Goal: Task Accomplishment & Management: Manage account settings

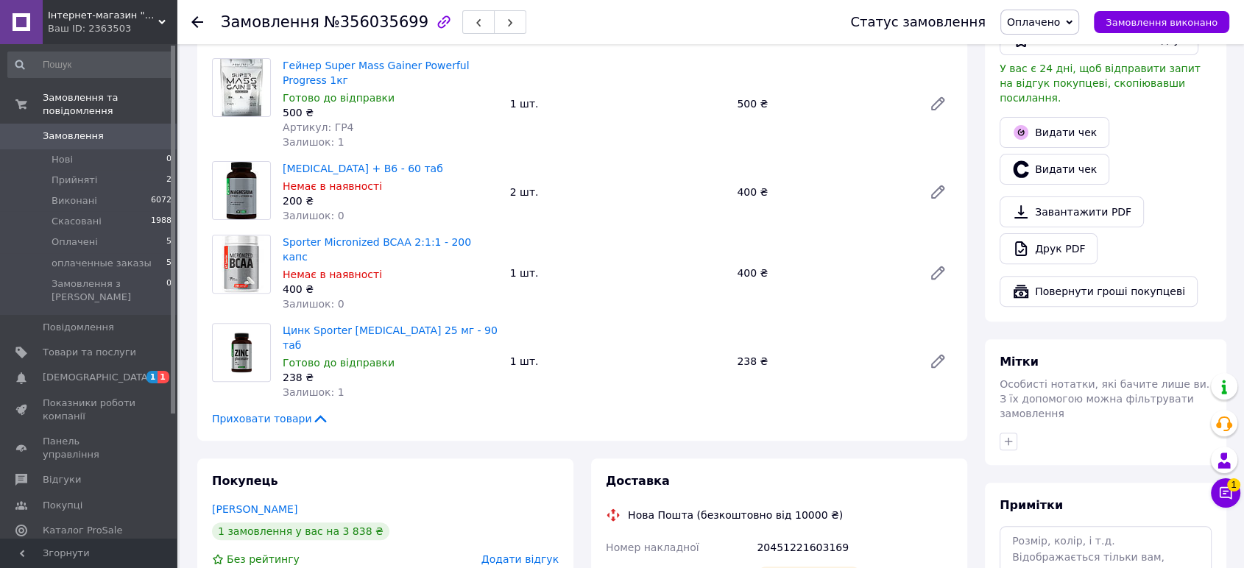
scroll to position [409, 0]
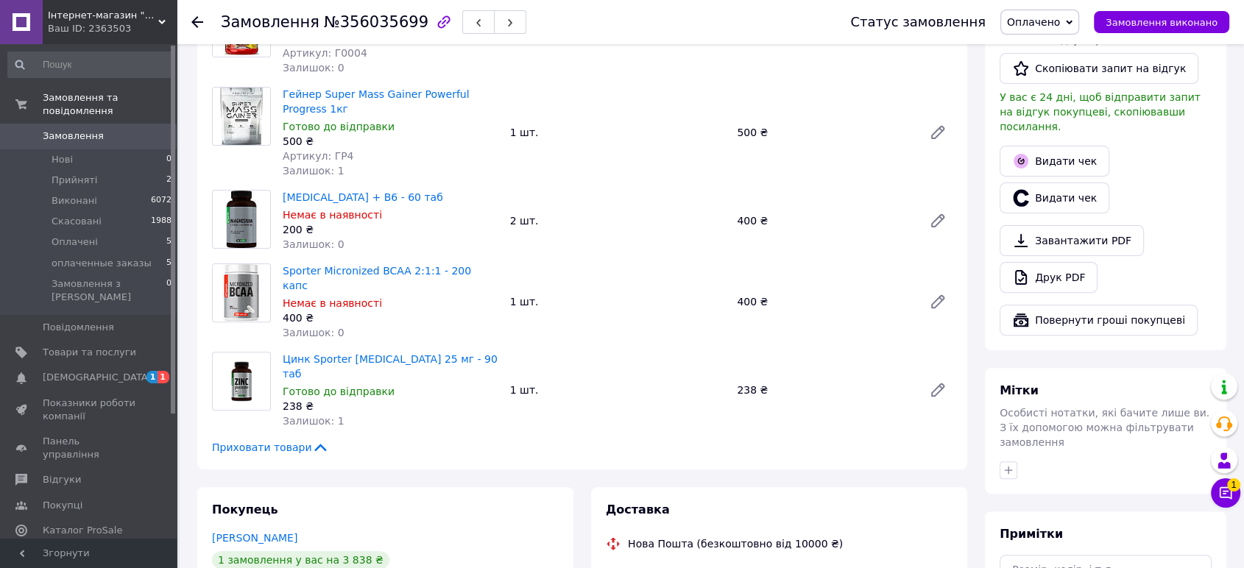
click at [261, 440] on span "Приховати товари" at bounding box center [270, 447] width 117 height 15
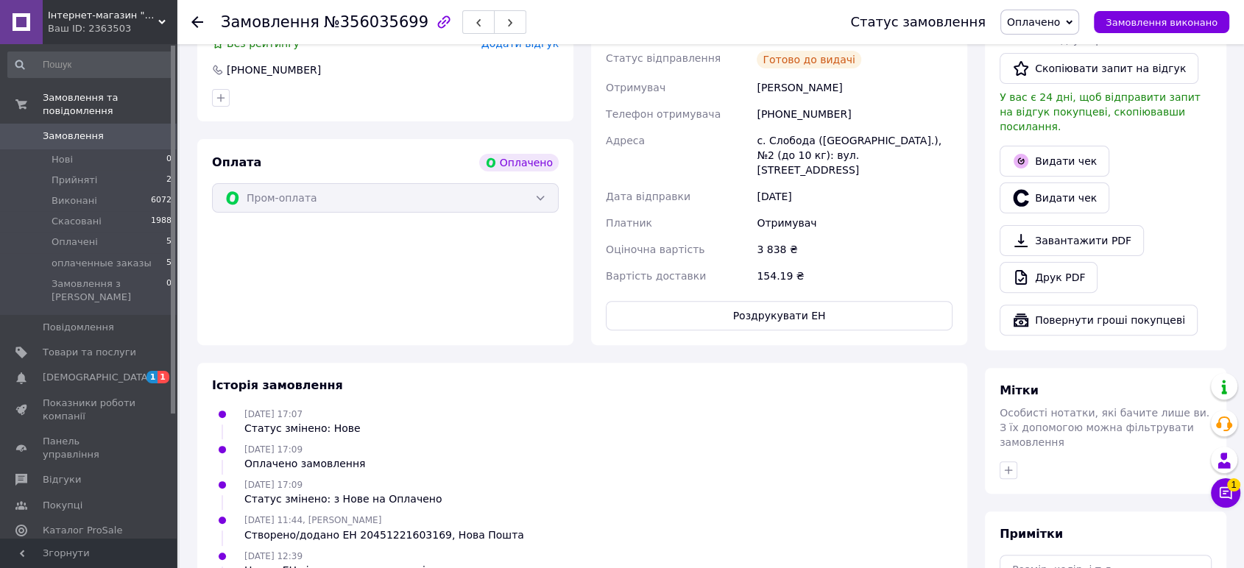
scroll to position [0, 0]
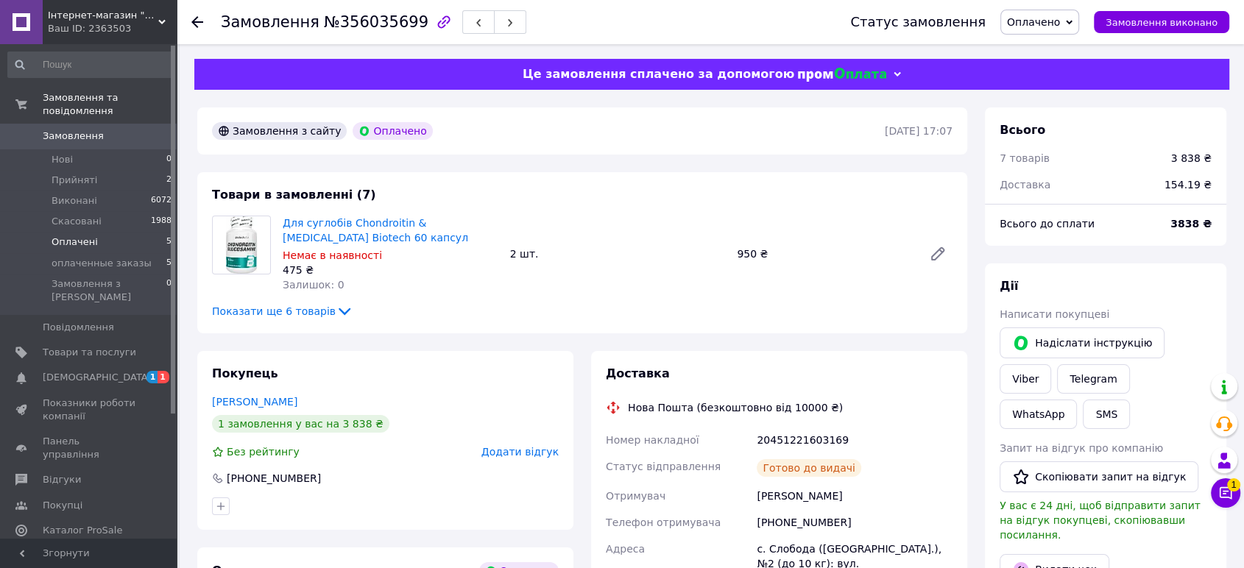
click at [114, 232] on li "Оплачені 5" at bounding box center [90, 242] width 180 height 21
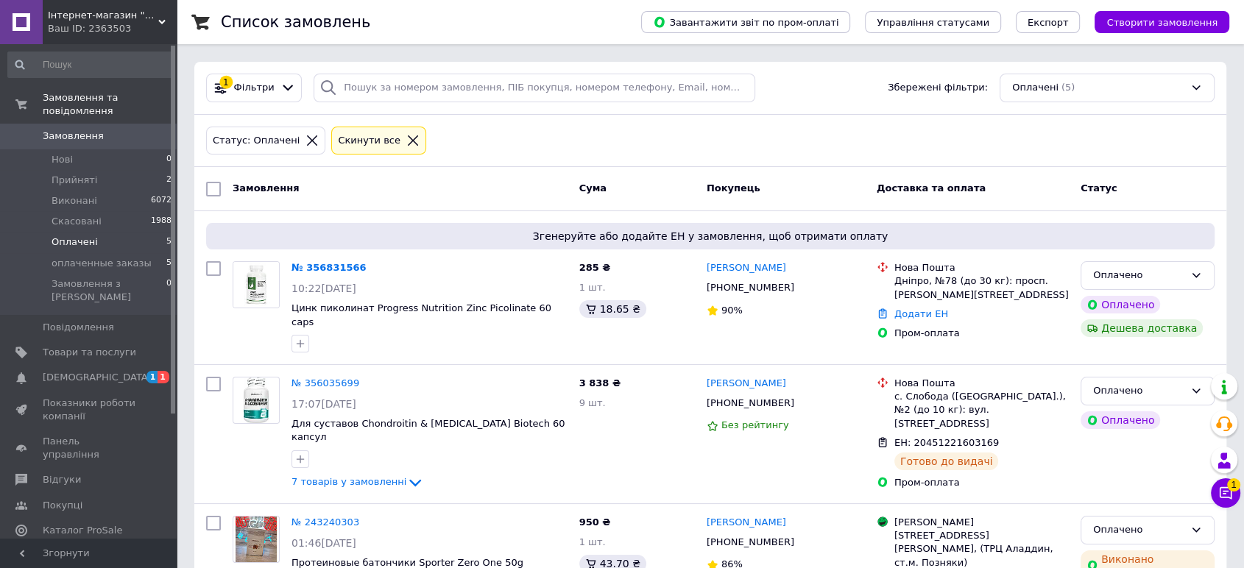
scroll to position [82, 0]
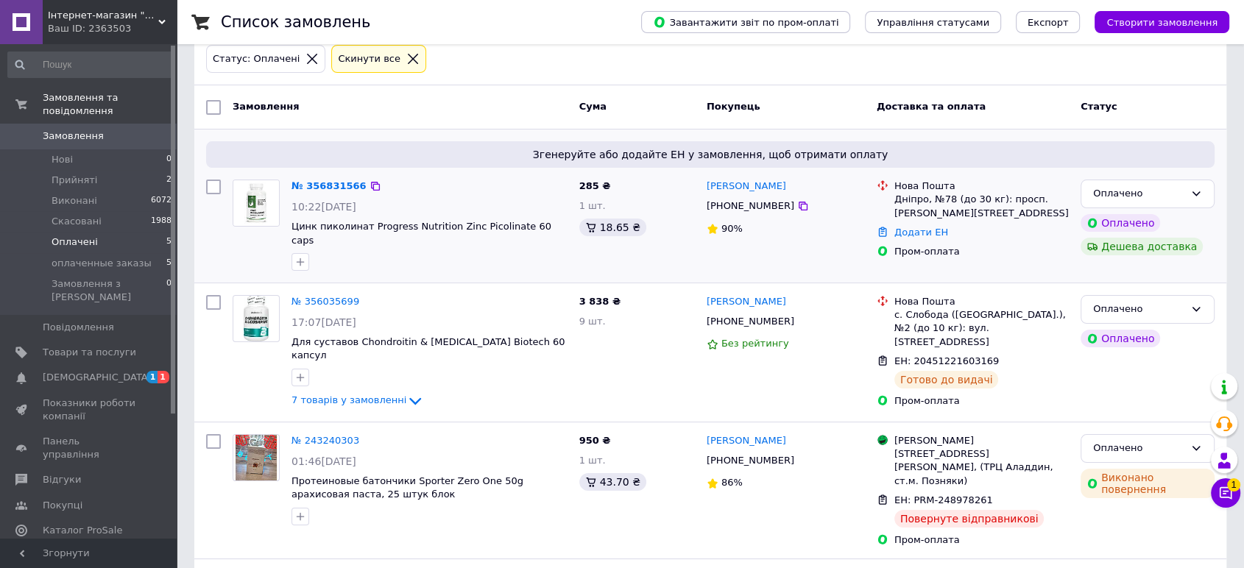
click at [330, 178] on div "№ 356831566" at bounding box center [329, 186] width 78 height 17
click at [330, 183] on link "№ 356831566" at bounding box center [329, 185] width 75 height 11
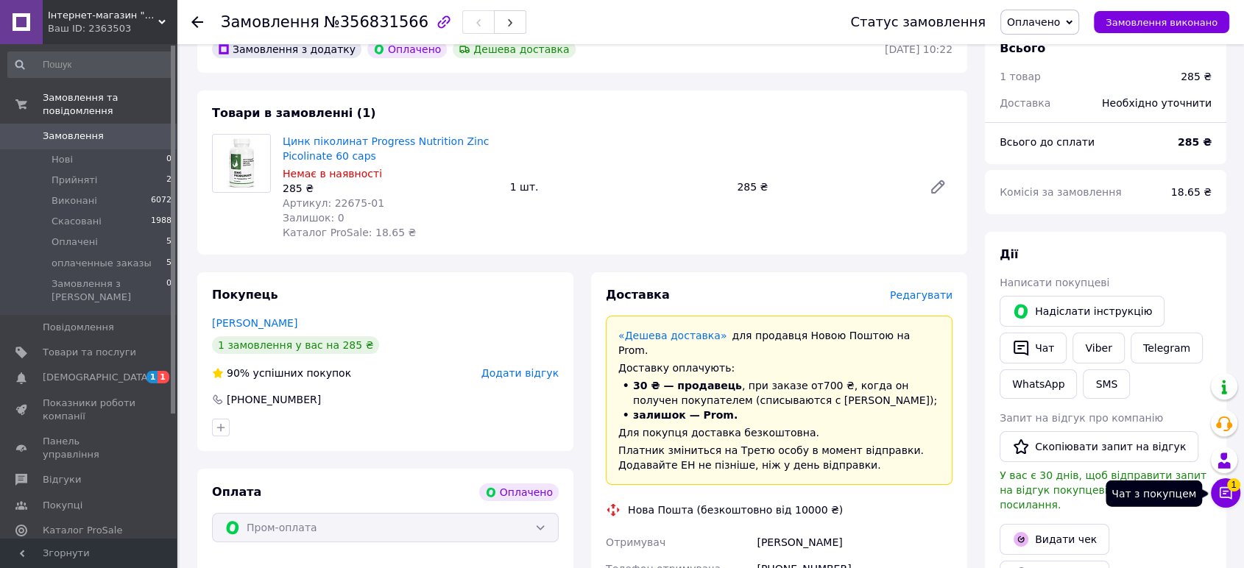
click at [1214, 500] on button "Чат з покупцем 1" at bounding box center [1225, 493] width 29 height 29
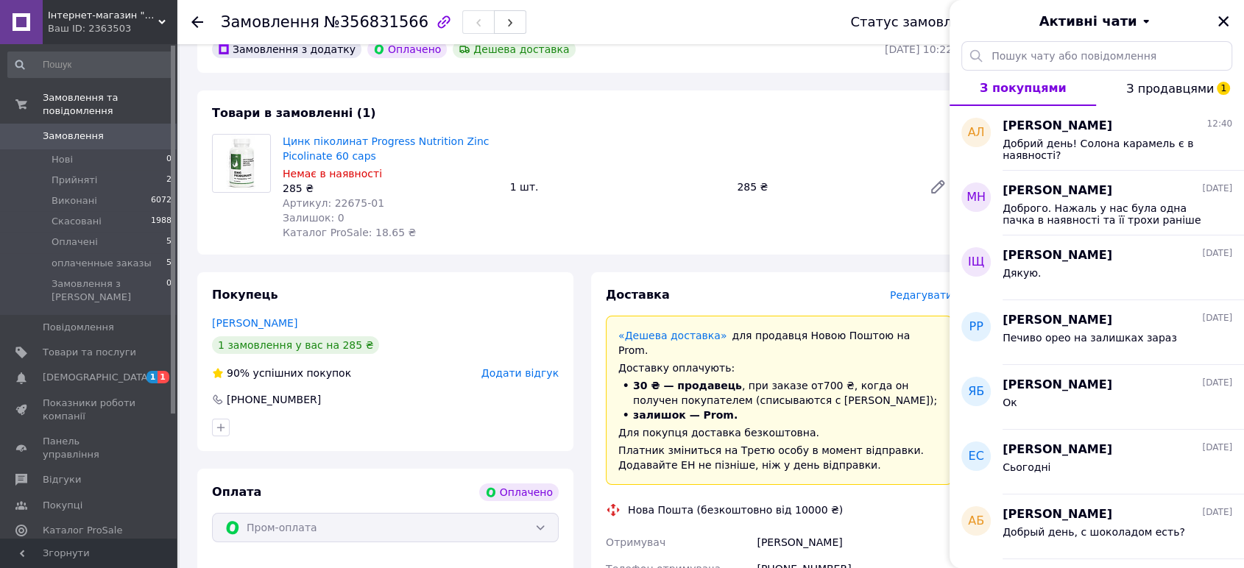
click at [1194, 85] on span "З продавцями 1" at bounding box center [1171, 89] width 88 height 14
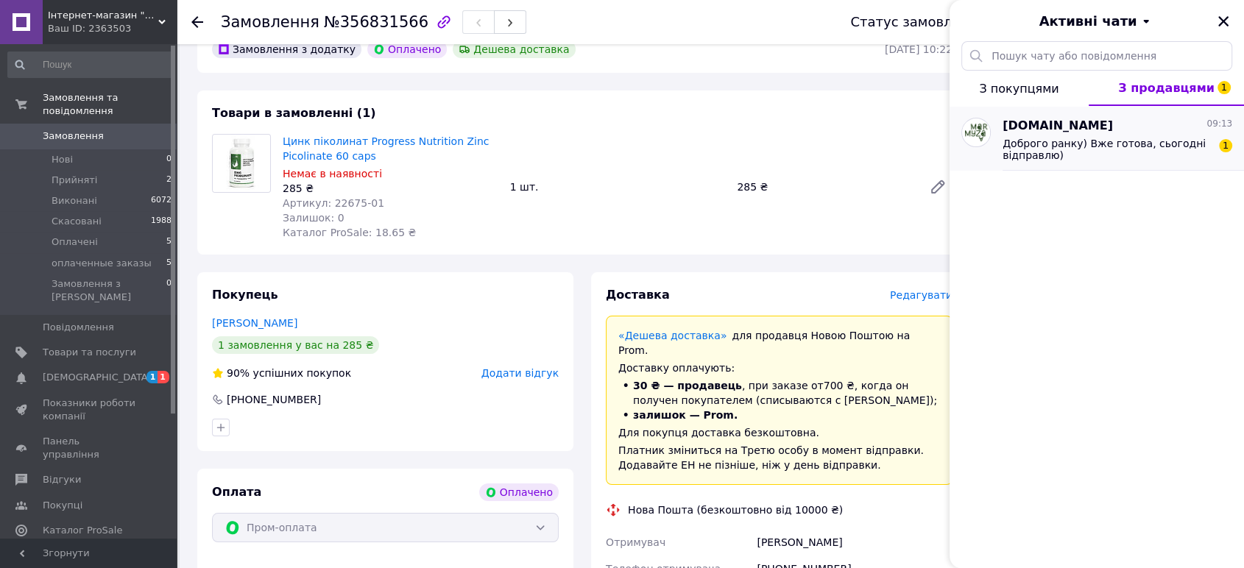
click at [1137, 157] on span "Доброго ранку) Вже готова, сьогодні відправлю)" at bounding box center [1107, 150] width 209 height 24
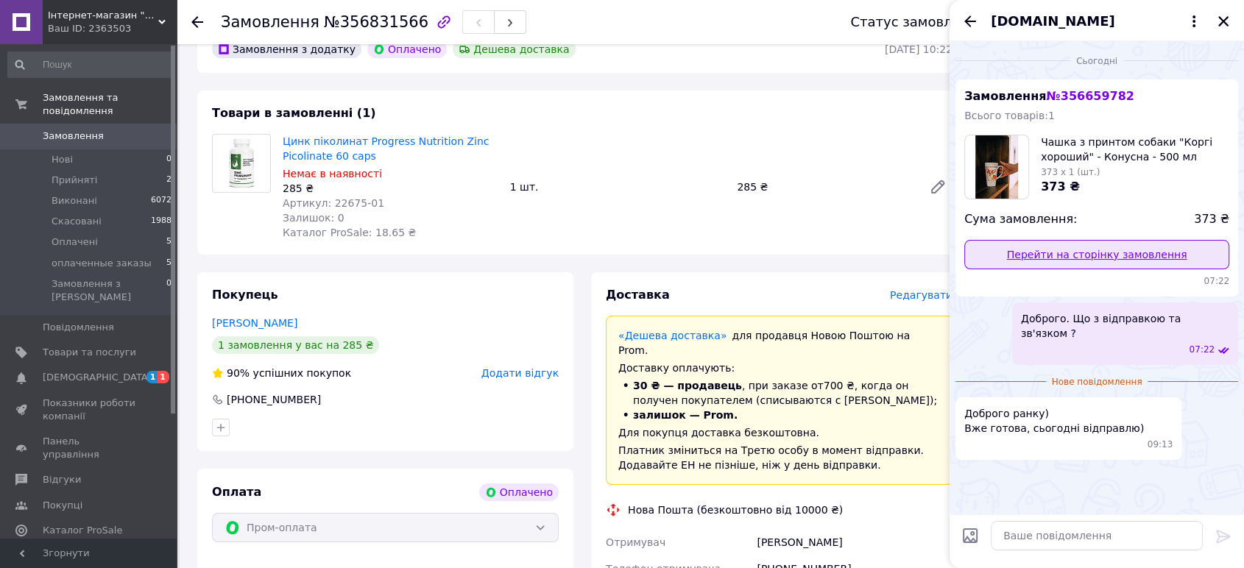
click at [1076, 261] on link "Перейти на сторінку замовлення" at bounding box center [1097, 254] width 265 height 29
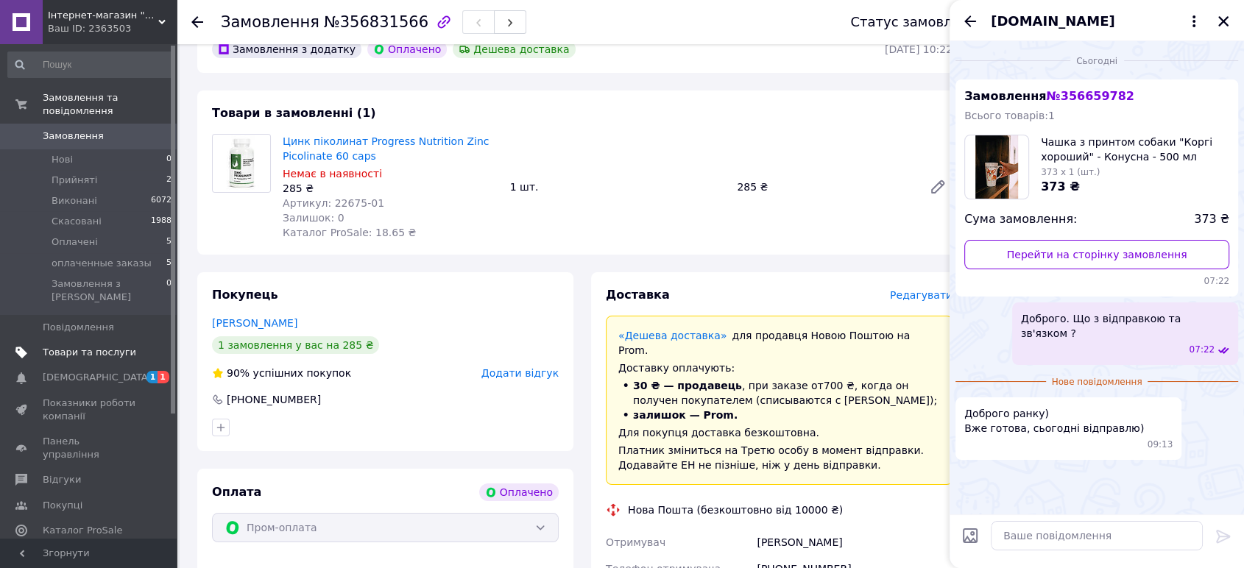
click at [112, 346] on span "Товари та послуги" at bounding box center [90, 352] width 94 height 13
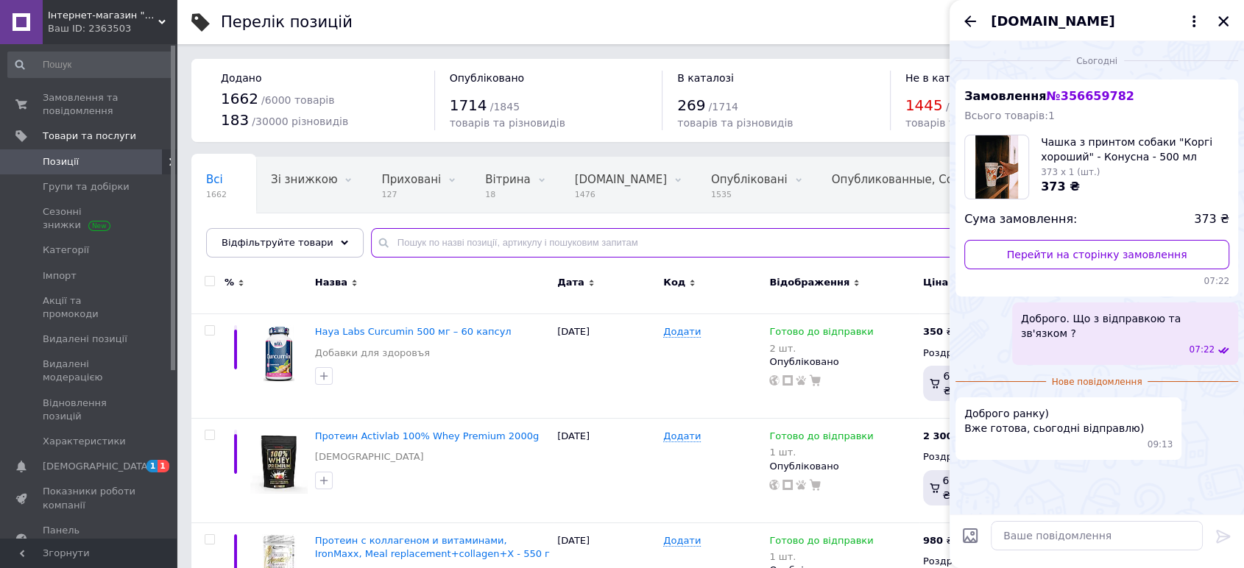
click at [429, 234] on input "text" at bounding box center [793, 242] width 844 height 29
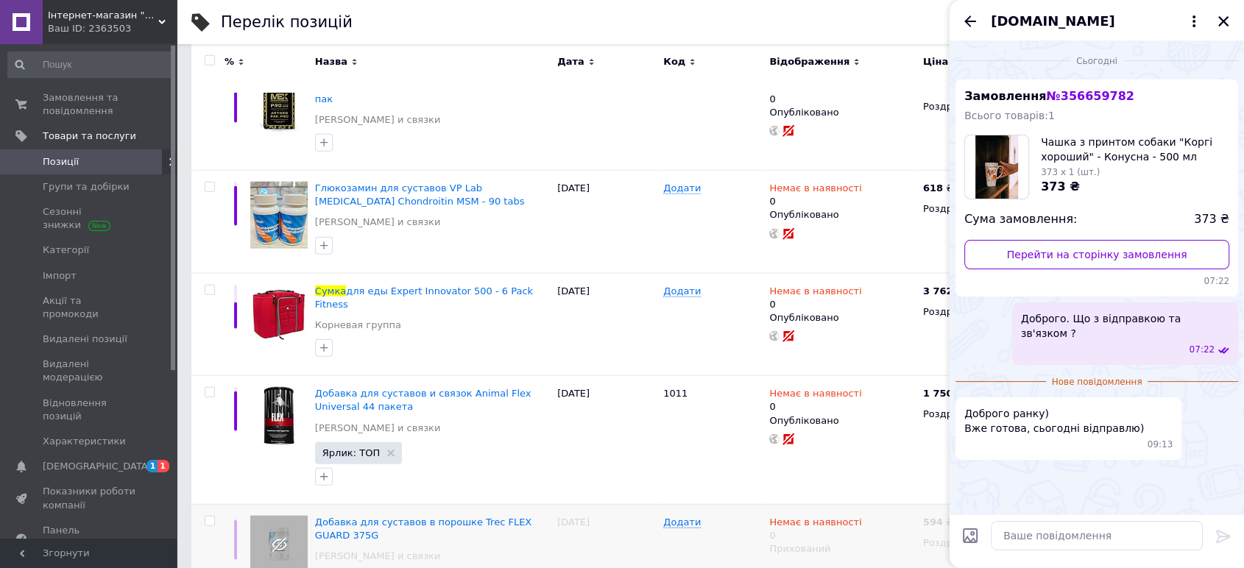
scroll to position [3599, 0]
type input "сумка"
click at [1228, 22] on icon "Закрити" at bounding box center [1223, 21] width 13 height 13
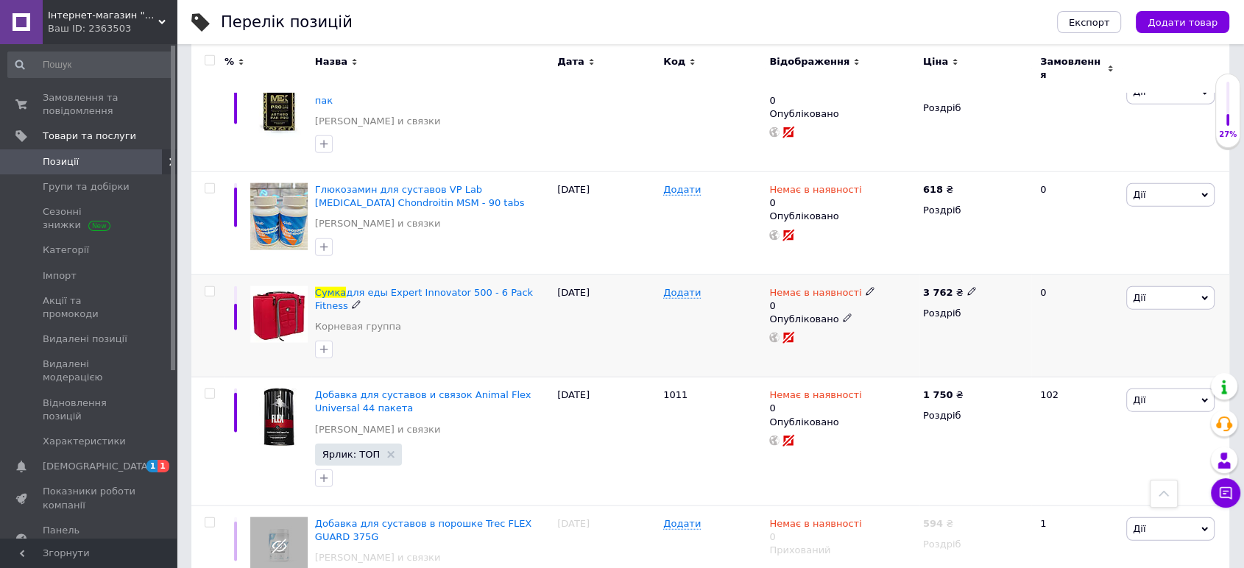
click at [968, 286] on span at bounding box center [972, 291] width 9 height 10
drag, startPoint x: 1018, startPoint y: 121, endPoint x: 951, endPoint y: 125, distance: 67.2
click at [953, 275] on div "3 762 ₴ Ціна 3762 Валюта ₴ $ EUR CHF GBP ¥ PLN ₸ MDL HUF KGS CNY TRY KRW lei Ро…" at bounding box center [976, 326] width 112 height 103
type input "3500"
click at [877, 332] on div at bounding box center [842, 338] width 149 height 12
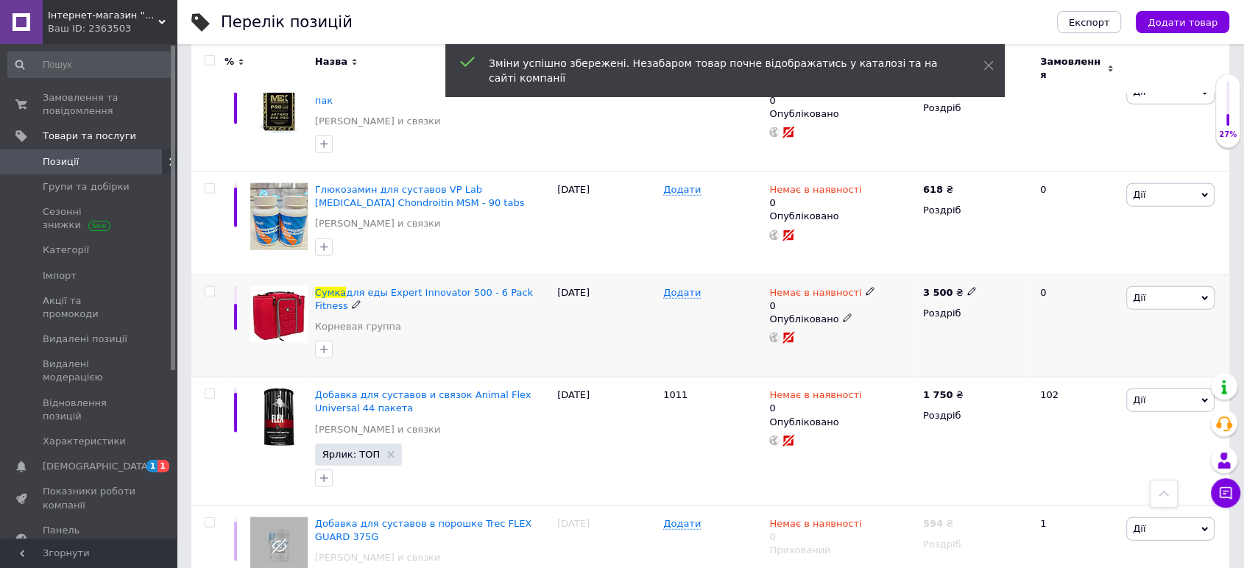
click at [866, 287] on icon at bounding box center [870, 291] width 9 height 9
click at [905, 342] on li "Готово до відправки" at bounding box center [947, 352] width 140 height 21
click at [601, 275] on div "[DATE]" at bounding box center [607, 326] width 106 height 103
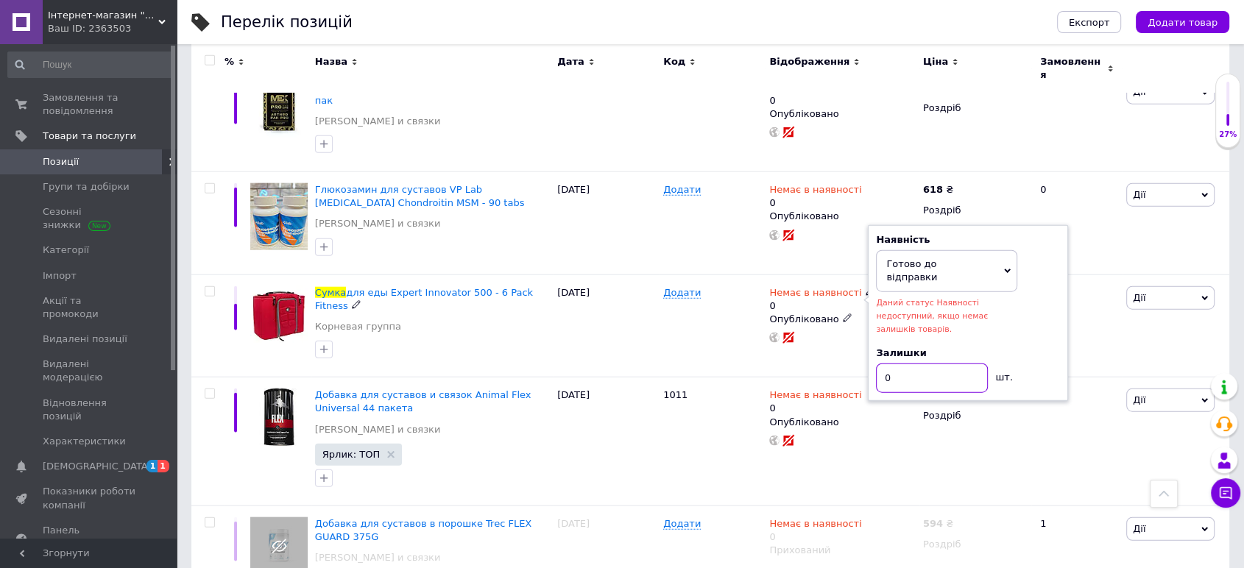
drag, startPoint x: 914, startPoint y: 193, endPoint x: 821, endPoint y: 189, distance: 92.9
click at [821, 275] on div "Немає в наявності 0 Наявність [PERSON_NAME] до відправки В наявності Немає в на…" at bounding box center [843, 326] width 154 height 103
type input "1"
click at [628, 275] on div "[DATE]" at bounding box center [607, 326] width 106 height 103
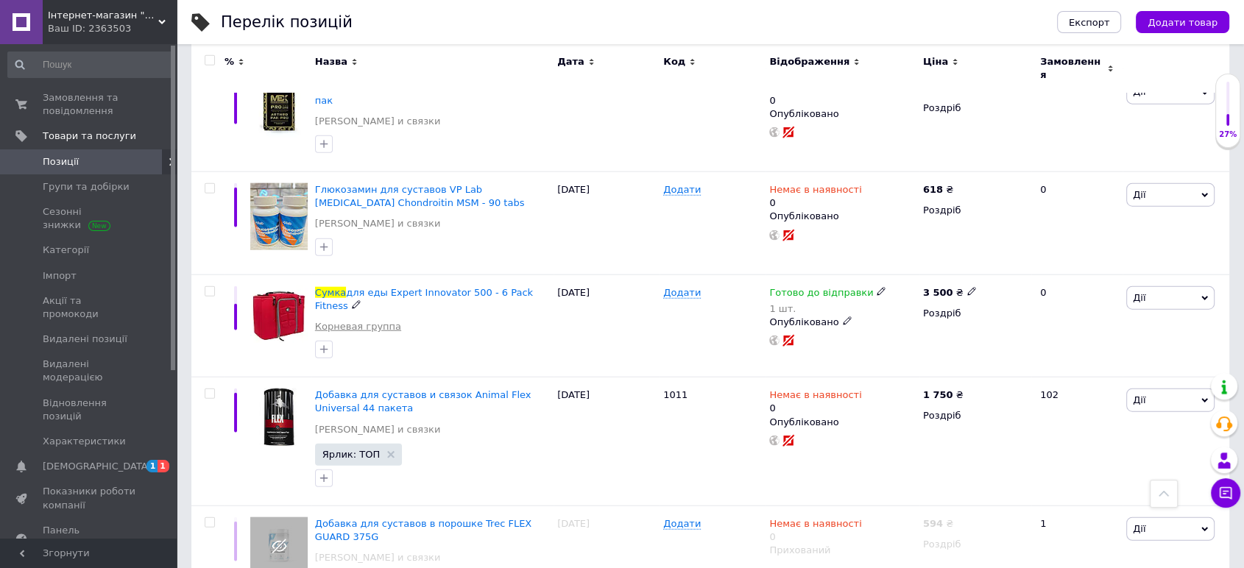
click at [342, 320] on link "Корневая группа" at bounding box center [358, 326] width 86 height 13
